Goal: Navigation & Orientation: Find specific page/section

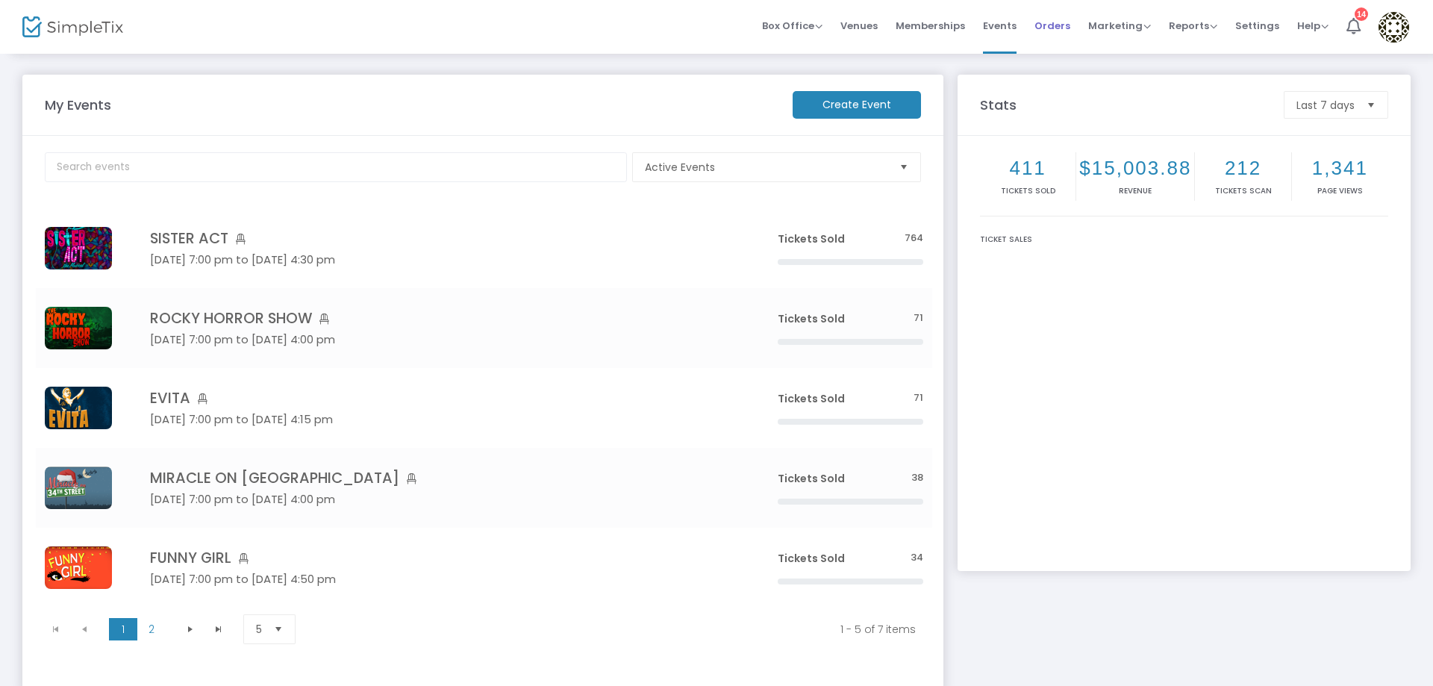
click at [1056, 20] on span "Orders" at bounding box center [1053, 26] width 36 height 38
